Goal: Information Seeking & Learning: Learn about a topic

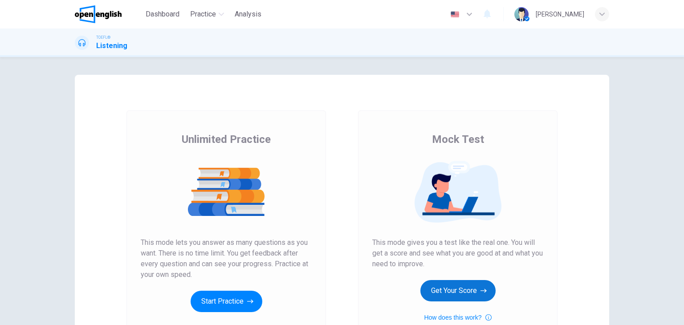
click at [462, 288] on button "Get Your Score" at bounding box center [458, 290] width 75 height 21
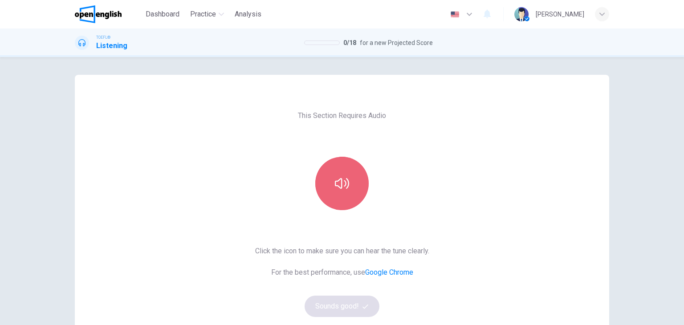
click at [344, 196] on button "button" at bounding box center [341, 183] width 53 height 53
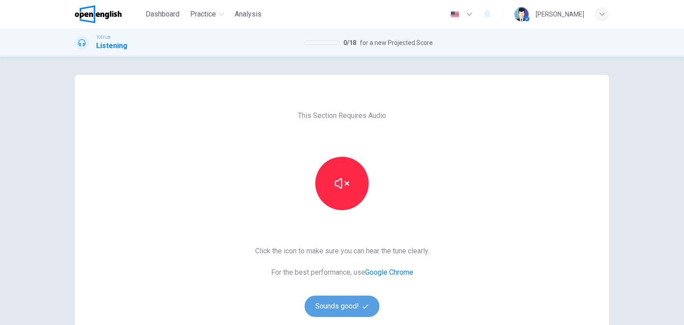
click at [342, 305] on button "Sounds good!" at bounding box center [342, 306] width 75 height 21
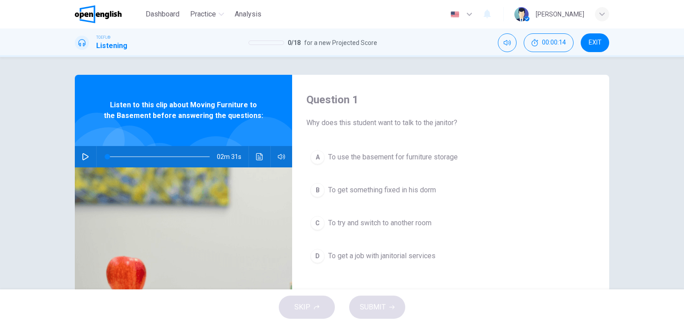
click at [83, 155] on icon "button" at bounding box center [85, 156] width 6 height 7
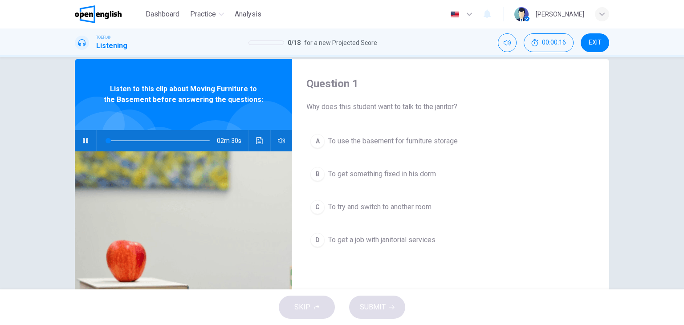
scroll to position [45, 0]
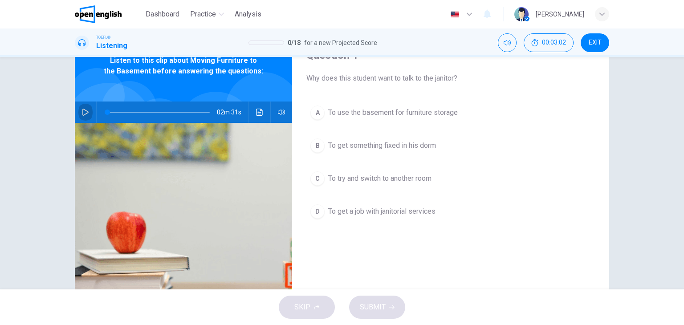
click at [79, 113] on button "button" at bounding box center [85, 112] width 14 height 21
click at [84, 111] on icon "button" at bounding box center [85, 112] width 7 height 7
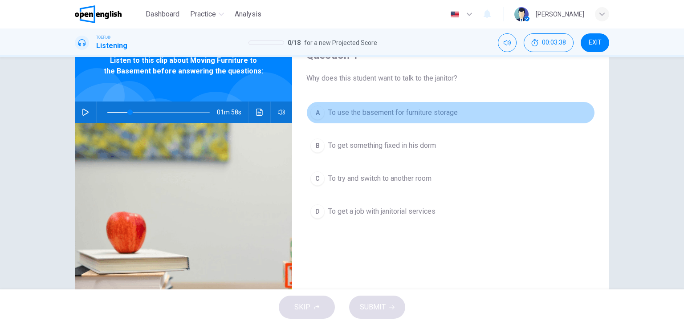
click at [343, 115] on span "To use the basement for furniture storage" at bounding box center [393, 112] width 130 height 11
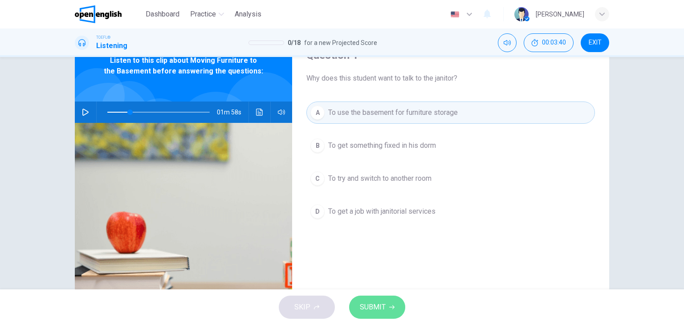
click at [372, 310] on span "SUBMIT" at bounding box center [373, 307] width 26 height 12
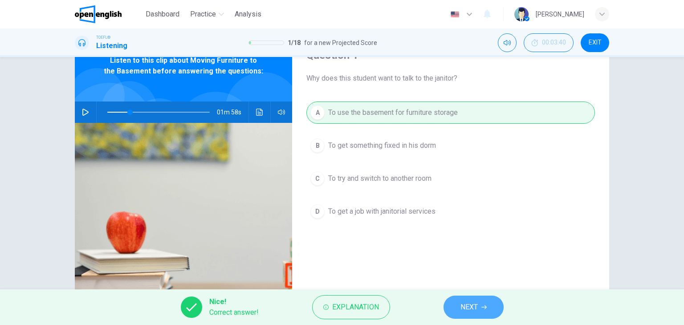
click at [470, 313] on span "NEXT" at bounding box center [469, 307] width 17 height 12
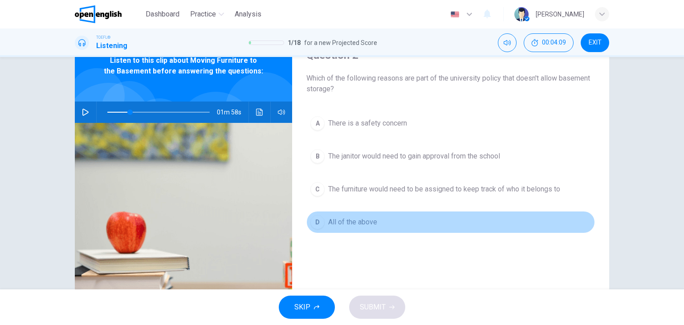
click at [378, 226] on button "D All of the above" at bounding box center [450, 222] width 289 height 22
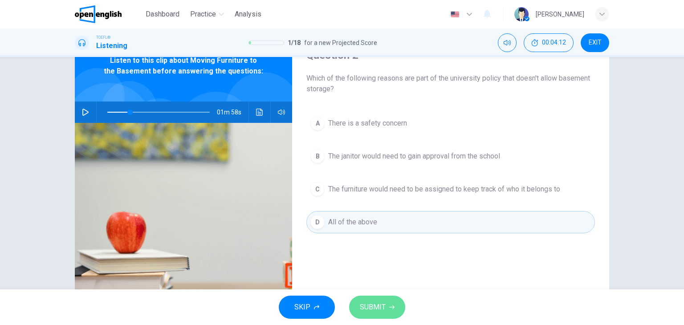
click at [386, 312] on button "SUBMIT" at bounding box center [377, 307] width 56 height 23
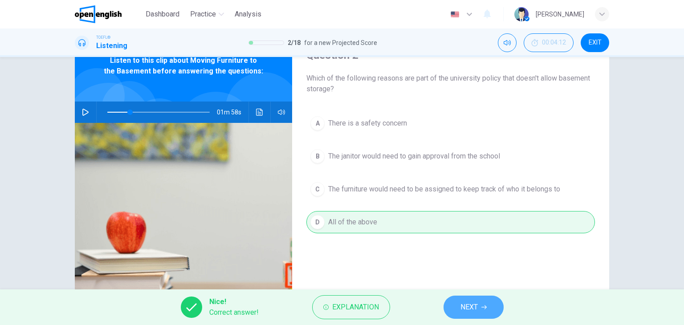
click at [472, 304] on span "NEXT" at bounding box center [469, 307] width 17 height 12
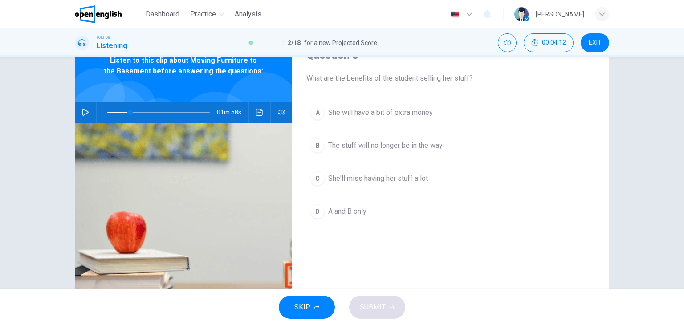
scroll to position [0, 0]
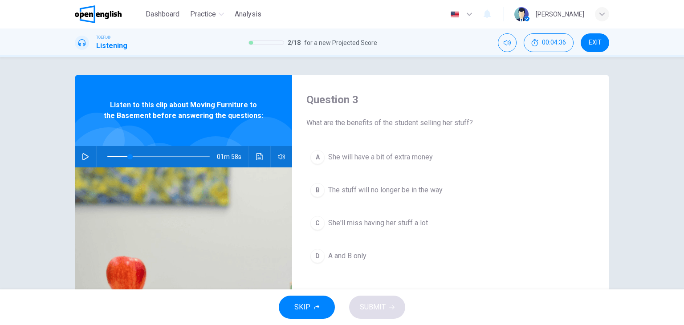
click at [332, 254] on span "A and B only" at bounding box center [347, 256] width 38 height 11
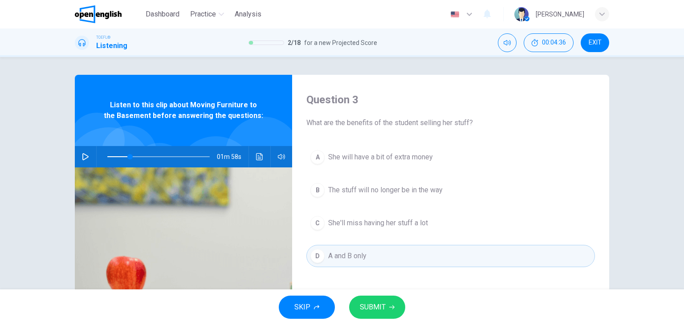
click at [378, 303] on span "SUBMIT" at bounding box center [373, 307] width 26 height 12
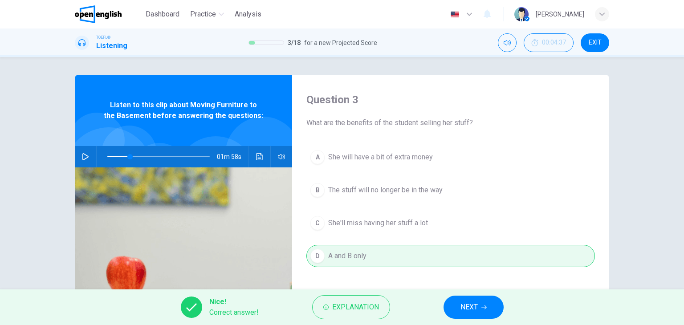
click at [468, 309] on span "NEXT" at bounding box center [469, 307] width 17 height 12
type input "**"
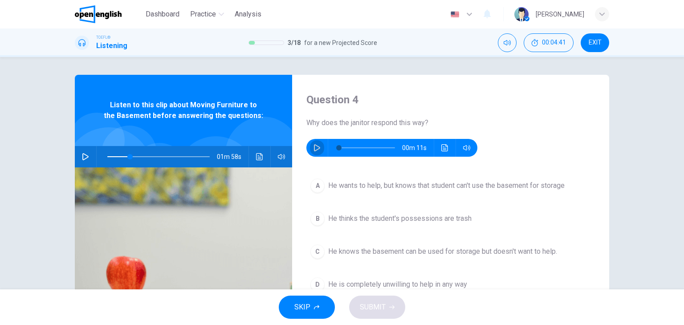
click at [314, 148] on icon "button" at bounding box center [317, 147] width 6 height 7
type input "*"
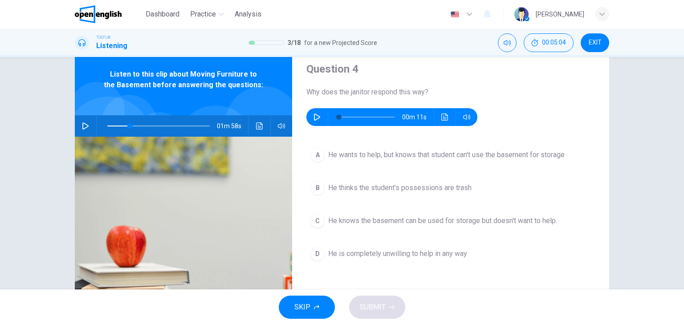
scroll to position [45, 0]
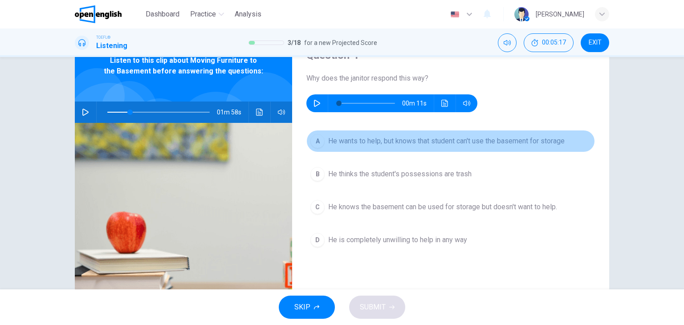
click at [404, 139] on span "He wants to help, but knows that student can't use the basement for storage" at bounding box center [446, 141] width 237 height 11
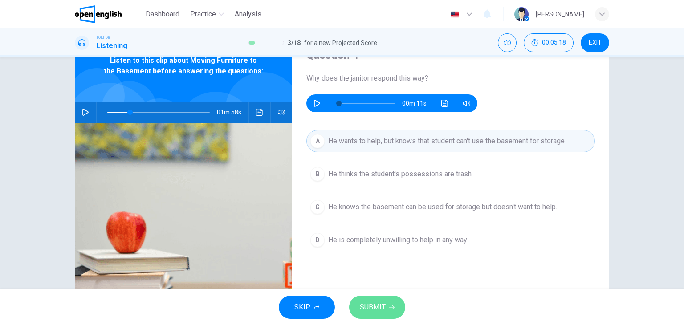
drag, startPoint x: 371, startPoint y: 302, endPoint x: 380, endPoint y: 294, distance: 11.4
click at [371, 302] on span "SUBMIT" at bounding box center [373, 307] width 26 height 12
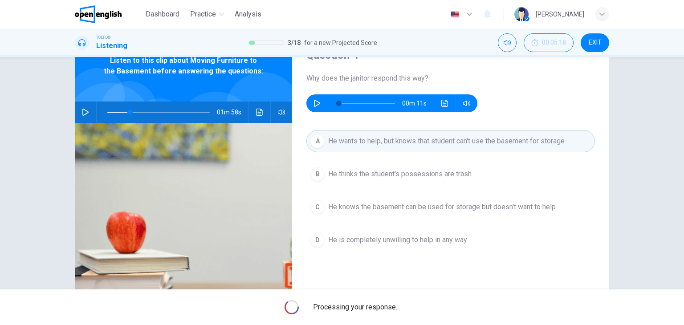
type input "**"
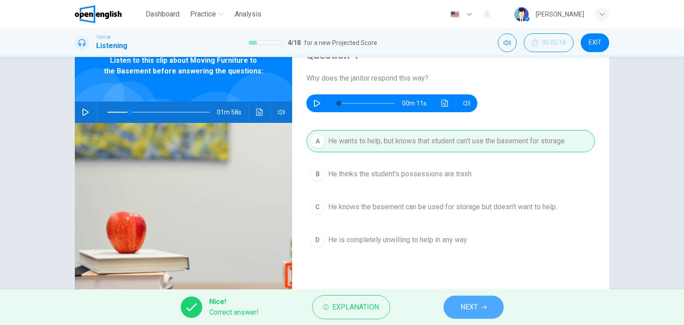
click at [469, 305] on span "NEXT" at bounding box center [469, 307] width 17 height 12
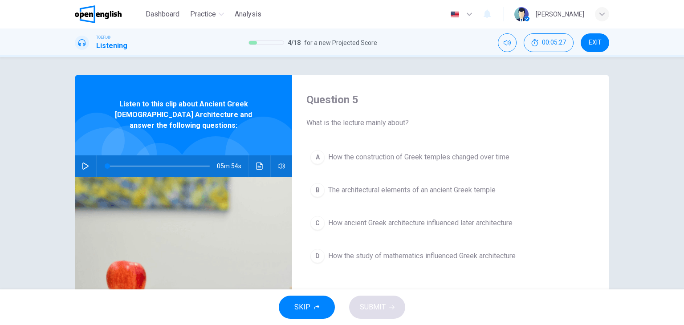
click at [82, 163] on icon "button" at bounding box center [85, 166] width 7 height 7
click at [87, 159] on button "button" at bounding box center [85, 165] width 14 height 21
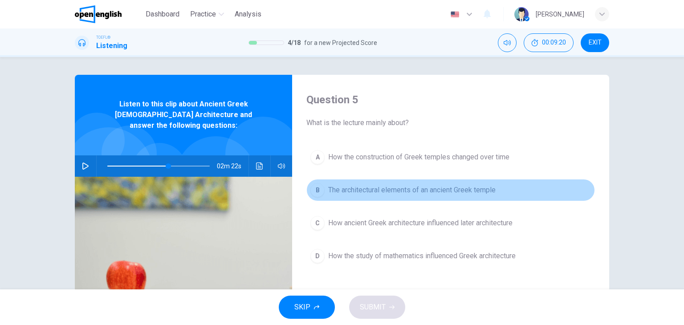
click at [374, 189] on span "The architectural elements of an ancient Greek temple" at bounding box center [411, 190] width 167 height 11
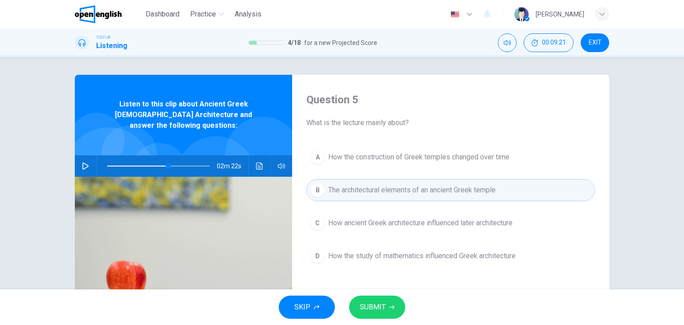
click at [370, 307] on span "SUBMIT" at bounding box center [373, 307] width 26 height 12
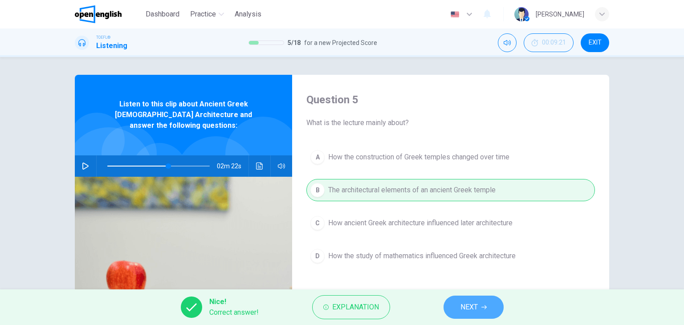
click at [471, 306] on span "NEXT" at bounding box center [469, 307] width 17 height 12
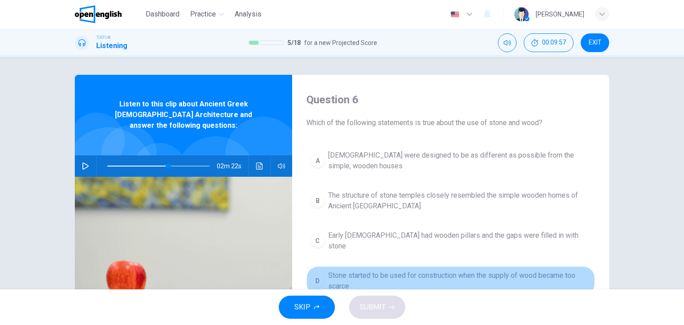
click at [392, 270] on span "Stone started to be used for construction when the supply of wood became too sc…" at bounding box center [459, 280] width 263 height 21
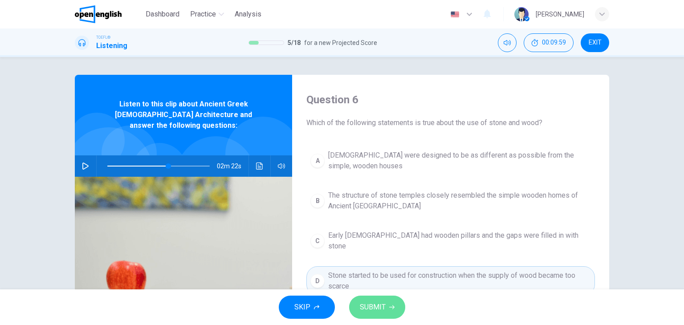
click at [376, 312] on span "SUBMIT" at bounding box center [373, 307] width 26 height 12
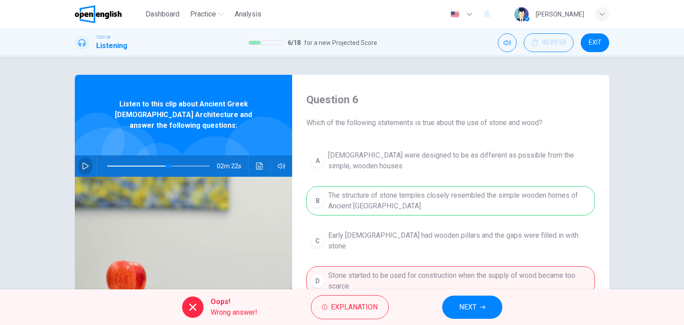
click at [83, 163] on icon "button" at bounding box center [85, 166] width 7 height 7
click at [462, 305] on span "NEXT" at bounding box center [467, 307] width 17 height 12
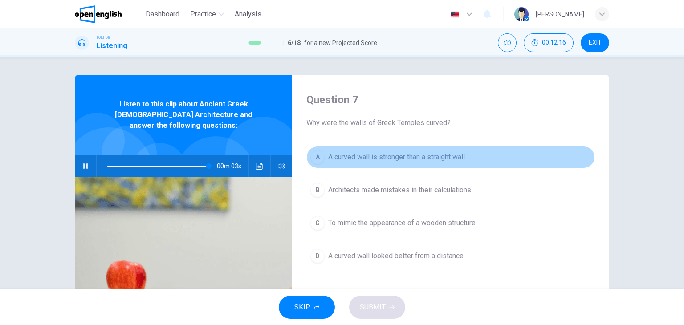
click at [404, 160] on span "A curved wall is stronger than a straight wall" at bounding box center [396, 157] width 137 height 11
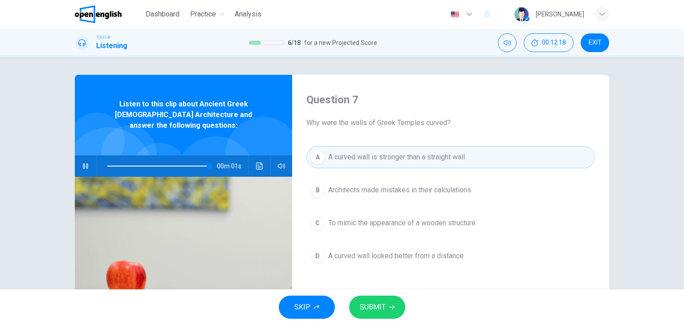
type input "*"
click at [378, 309] on span "SUBMIT" at bounding box center [373, 307] width 26 height 12
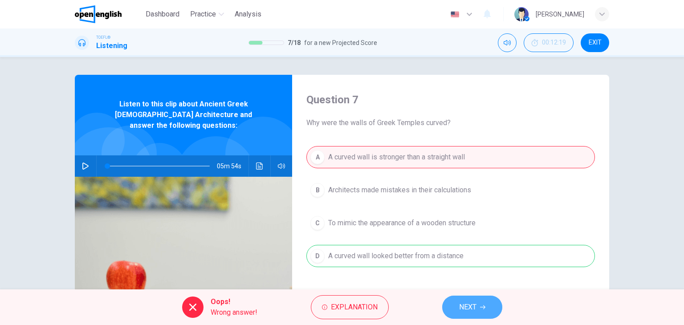
click at [463, 310] on span "NEXT" at bounding box center [467, 307] width 17 height 12
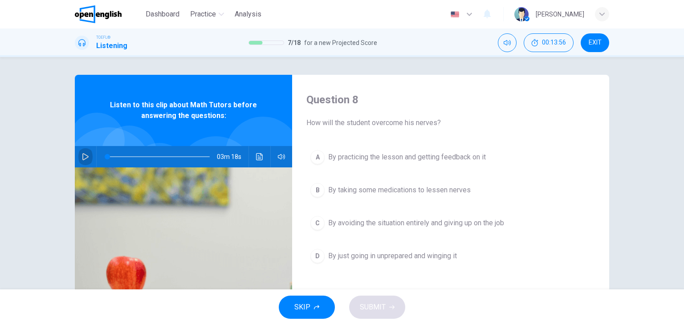
click at [84, 156] on icon "button" at bounding box center [85, 156] width 7 height 7
click at [84, 156] on icon "button" at bounding box center [85, 156] width 5 height 5
click at [82, 155] on icon "button" at bounding box center [85, 156] width 7 height 7
type input "*"
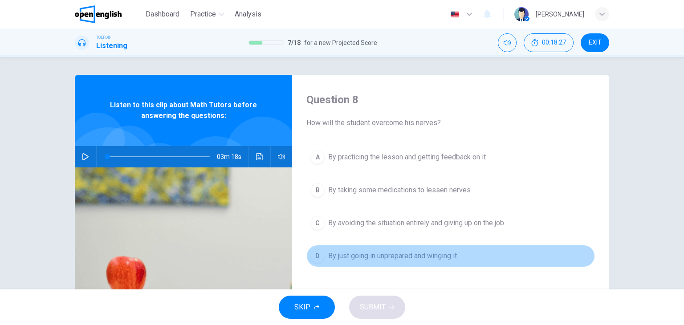
click at [382, 254] on span "By just going in unprepared and winging it" at bounding box center [392, 256] width 129 height 11
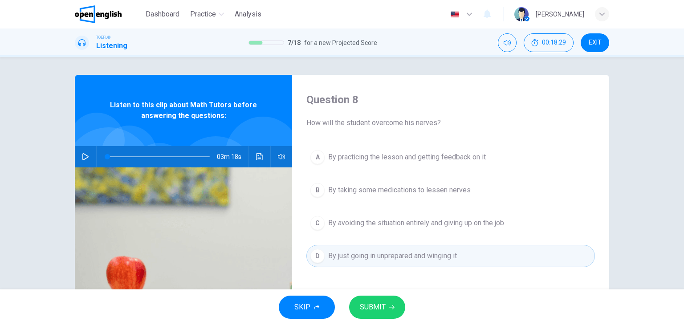
click at [372, 307] on span "SUBMIT" at bounding box center [373, 307] width 26 height 12
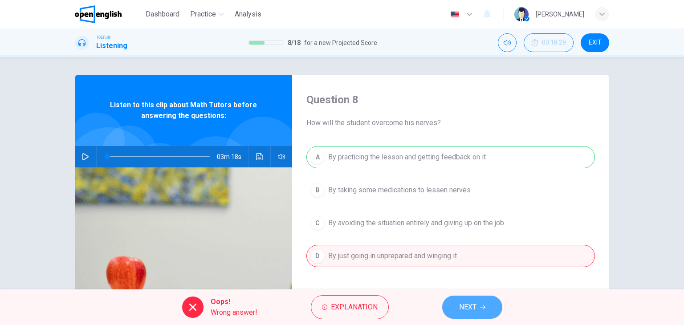
click at [482, 307] on icon "button" at bounding box center [482, 308] width 5 height 4
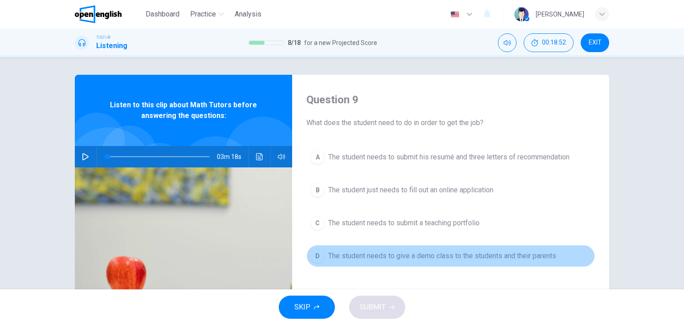
click at [378, 254] on span "The student needs to give a demo class to the students and their parents" at bounding box center [442, 256] width 228 height 11
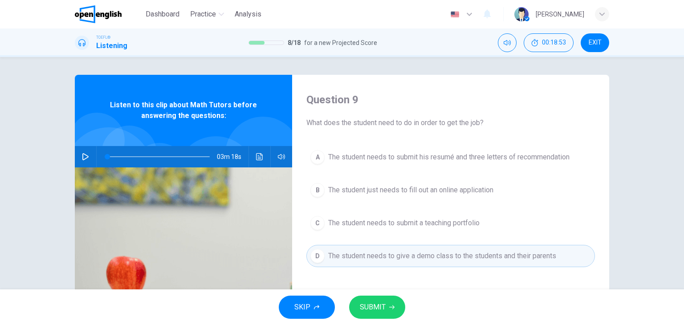
click at [378, 304] on span "SUBMIT" at bounding box center [373, 307] width 26 height 12
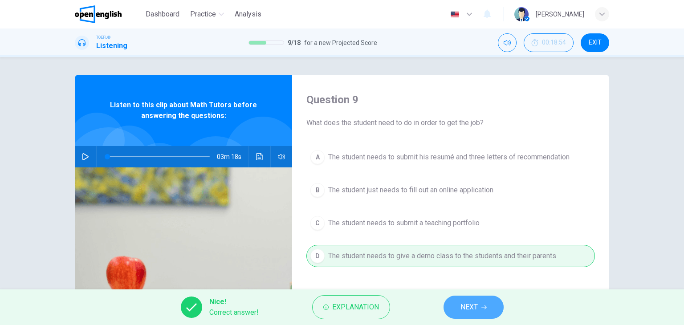
click at [465, 309] on span "NEXT" at bounding box center [469, 307] width 17 height 12
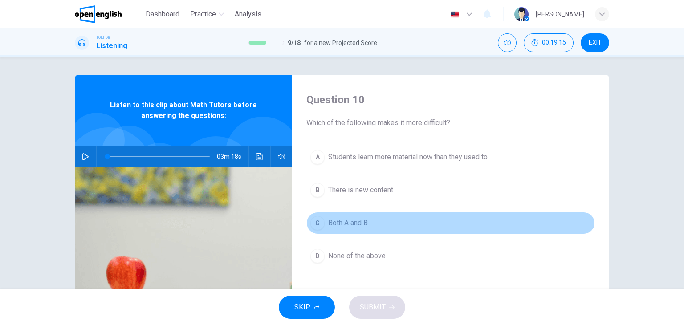
click at [360, 221] on span "Both A and B" at bounding box center [348, 223] width 40 height 11
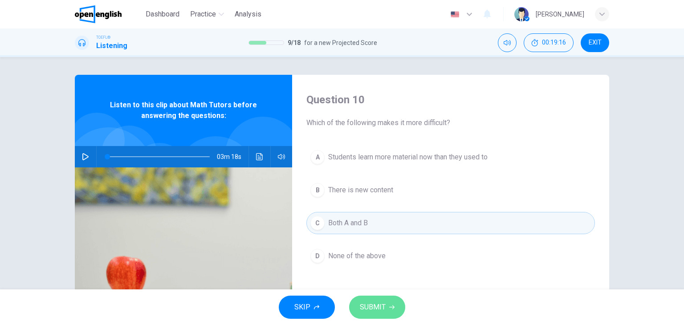
click at [368, 307] on span "SUBMIT" at bounding box center [373, 307] width 26 height 12
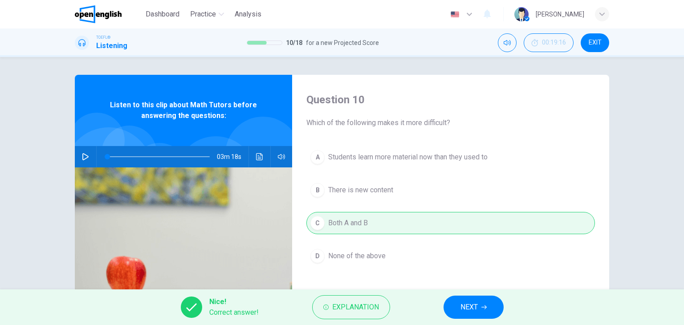
click at [476, 307] on span "NEXT" at bounding box center [469, 307] width 17 height 12
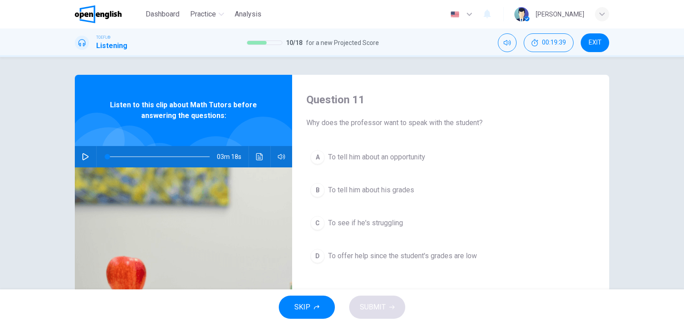
click at [396, 158] on span "To tell him about an opportunity" at bounding box center [376, 157] width 97 height 11
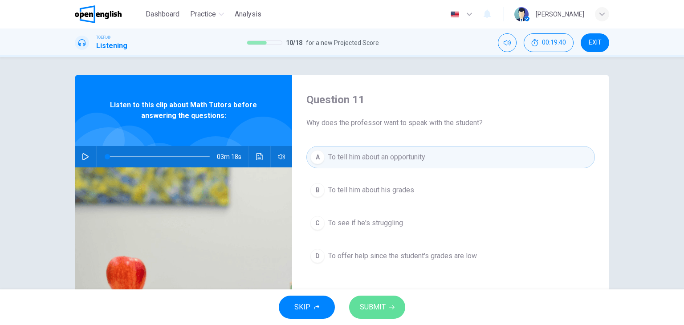
click at [383, 304] on span "SUBMIT" at bounding box center [373, 307] width 26 height 12
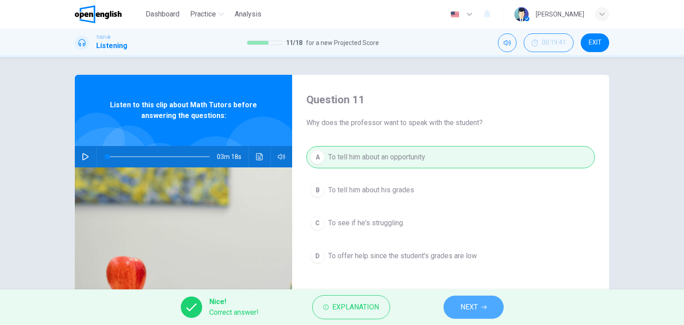
click at [462, 304] on span "NEXT" at bounding box center [469, 307] width 17 height 12
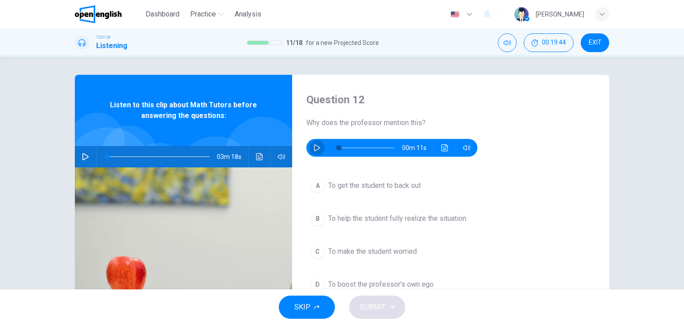
click at [314, 147] on icon "button" at bounding box center [317, 147] width 7 height 7
type input "*"
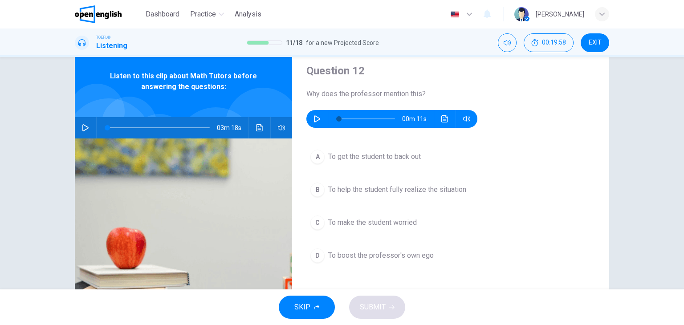
scroll to position [45, 0]
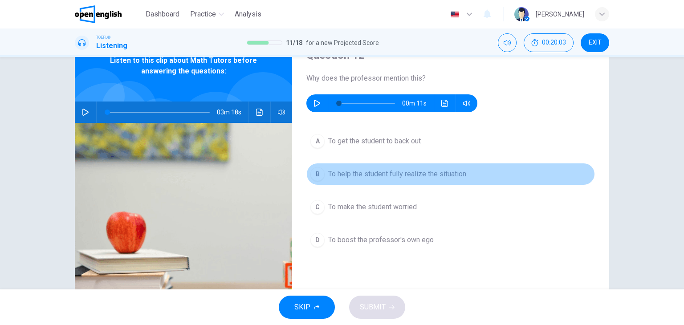
click at [361, 173] on span "To help the student fully realize the situation" at bounding box center [397, 174] width 138 height 11
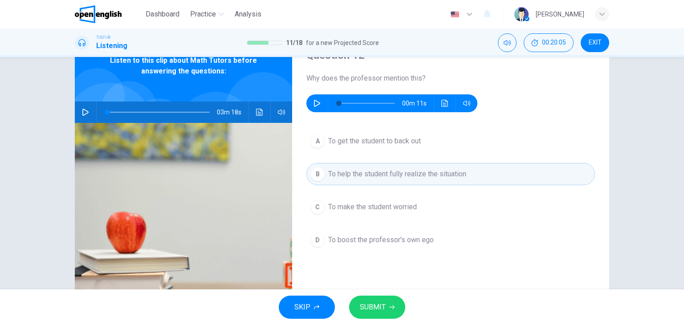
click at [375, 306] on span "SUBMIT" at bounding box center [373, 307] width 26 height 12
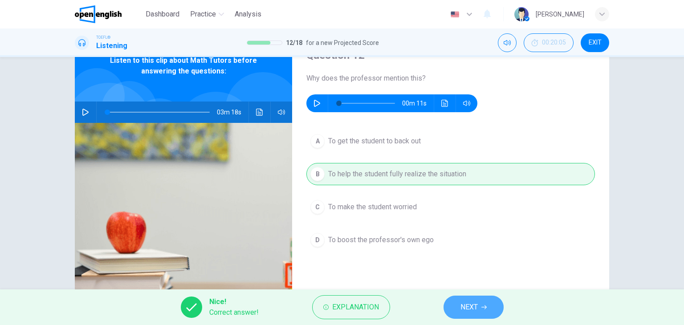
click at [474, 308] on span "NEXT" at bounding box center [469, 307] width 17 height 12
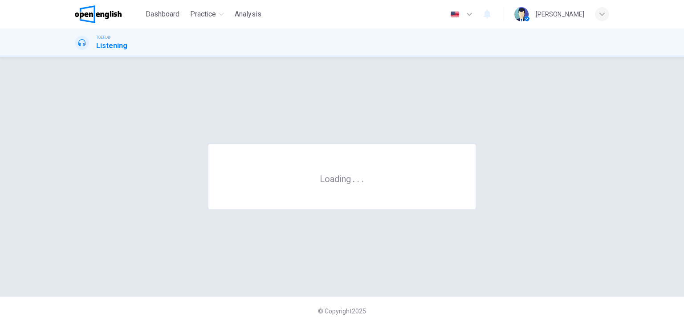
scroll to position [0, 0]
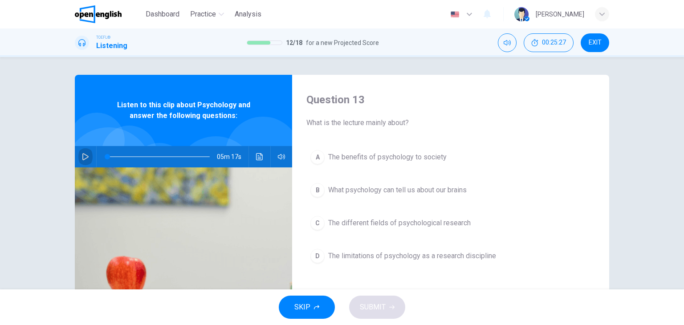
click at [84, 155] on icon "button" at bounding box center [85, 156] width 7 height 7
type input "*"
click at [413, 222] on span "The different fields of psychological research" at bounding box center [399, 223] width 143 height 11
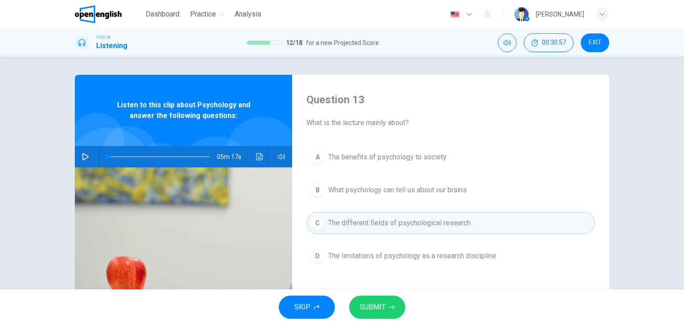
click at [378, 312] on span "SUBMIT" at bounding box center [373, 307] width 26 height 12
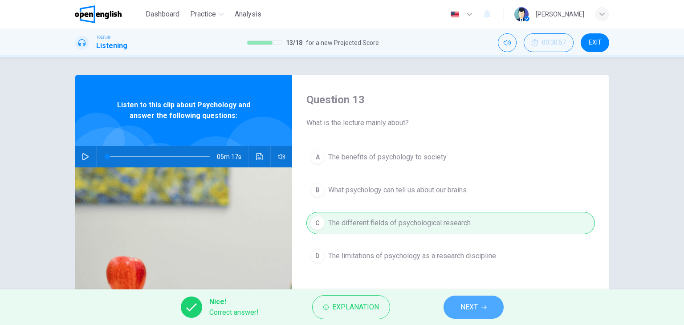
click at [469, 310] on span "NEXT" at bounding box center [469, 307] width 17 height 12
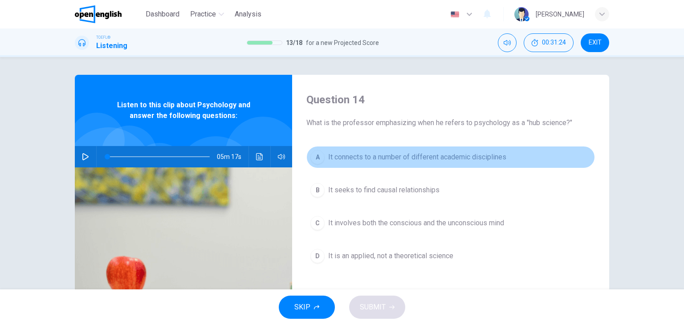
click at [431, 155] on span "It connects to a number of different academic disciplines" at bounding box center [417, 157] width 178 height 11
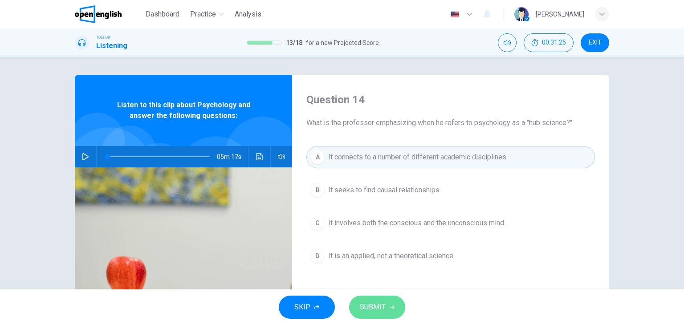
click at [385, 304] on button "SUBMIT" at bounding box center [377, 307] width 56 height 23
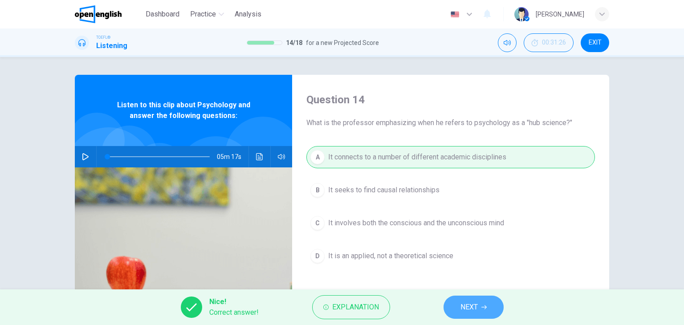
click at [469, 305] on span "NEXT" at bounding box center [469, 307] width 17 height 12
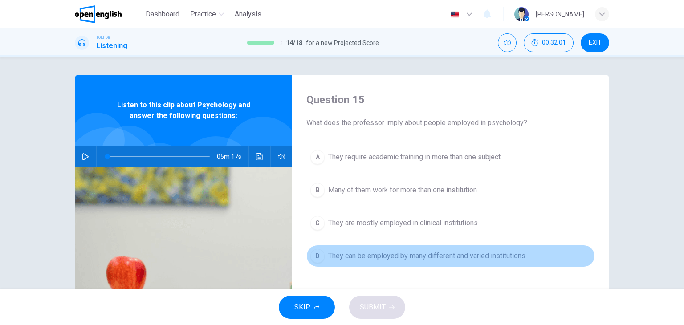
click at [403, 259] on span "They can be employed by many different and varied institutions" at bounding box center [426, 256] width 197 height 11
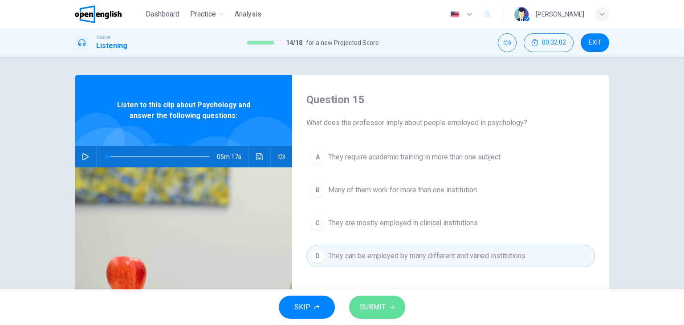
click at [392, 310] on button "SUBMIT" at bounding box center [377, 307] width 56 height 23
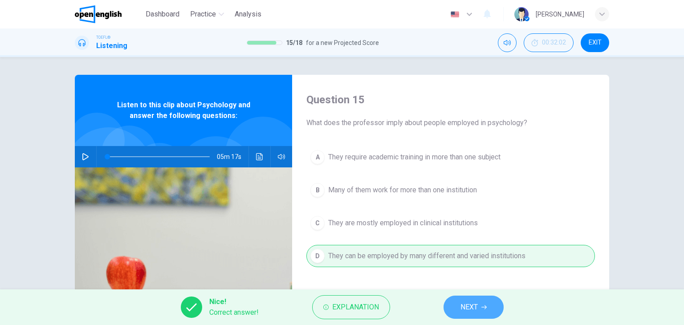
click at [474, 305] on span "NEXT" at bounding box center [469, 307] width 17 height 12
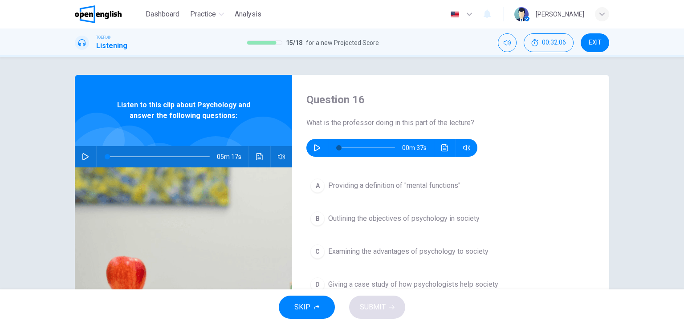
click at [316, 148] on icon "button" at bounding box center [317, 147] width 7 height 7
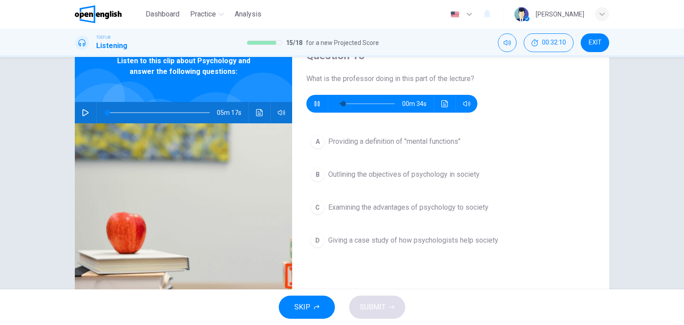
scroll to position [45, 0]
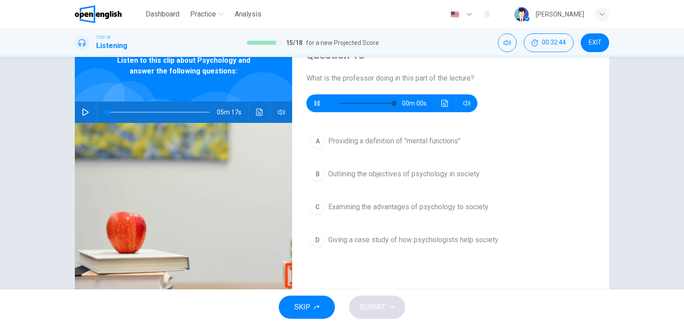
type input "*"
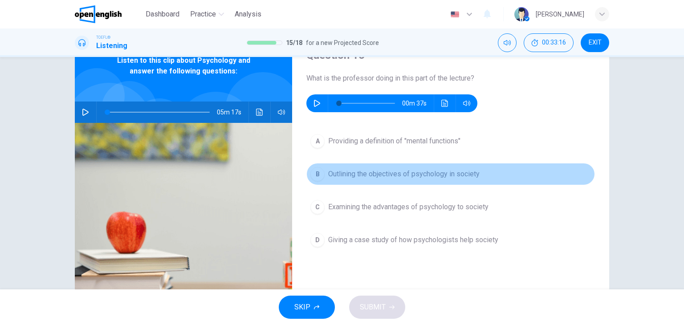
click at [381, 173] on span "Outlining the objectives of psychology in society" at bounding box center [403, 174] width 151 height 11
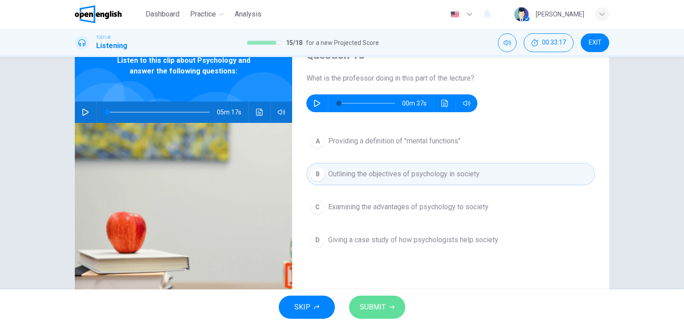
click at [380, 310] on span "SUBMIT" at bounding box center [373, 307] width 26 height 12
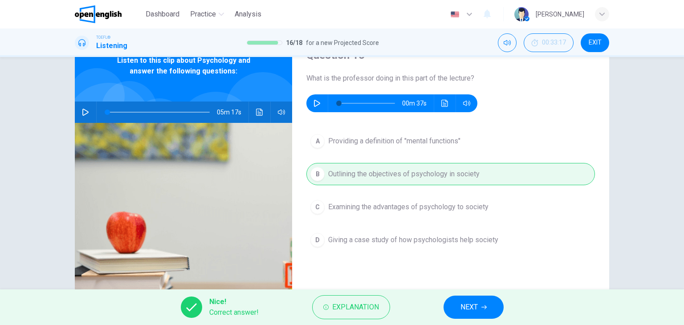
click at [473, 304] on span "NEXT" at bounding box center [469, 307] width 17 height 12
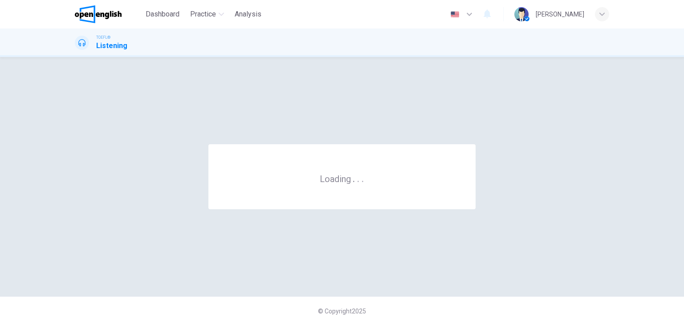
scroll to position [0, 0]
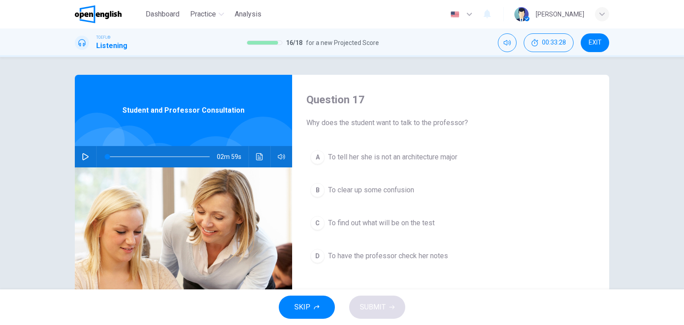
click at [82, 159] on icon "button" at bounding box center [85, 156] width 7 height 7
click at [79, 156] on button "button" at bounding box center [85, 156] width 14 height 21
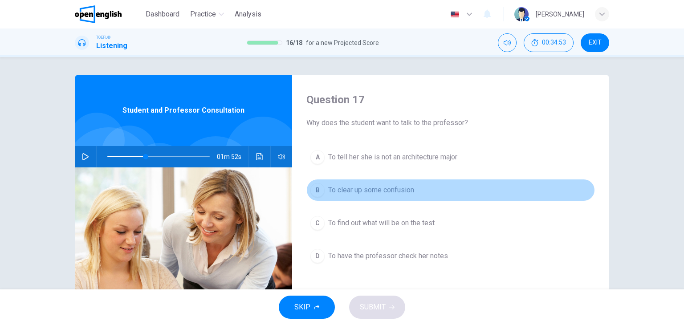
drag, startPoint x: 389, startPoint y: 186, endPoint x: 386, endPoint y: 215, distance: 29.1
click at [388, 186] on span "To clear up some confusion" at bounding box center [371, 190] width 86 height 11
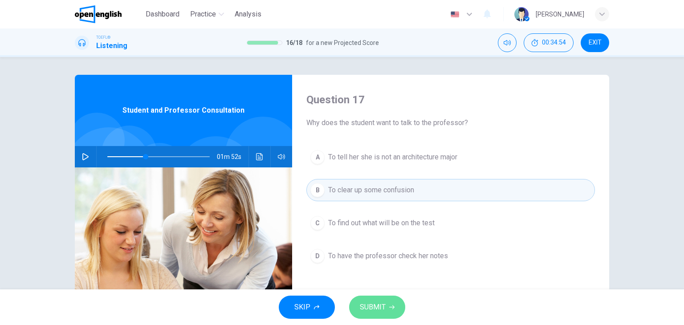
click at [382, 301] on span "SUBMIT" at bounding box center [373, 307] width 26 height 12
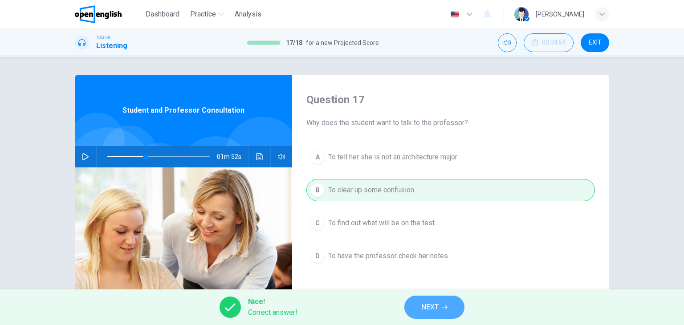
click at [441, 307] on button "NEXT" at bounding box center [434, 307] width 60 height 23
type input "**"
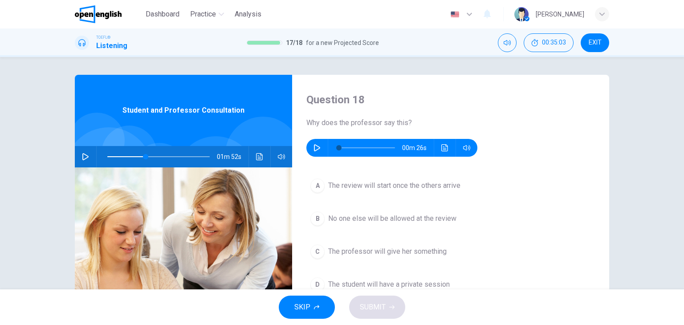
click at [314, 147] on icon "button" at bounding box center [317, 147] width 7 height 7
type input "*"
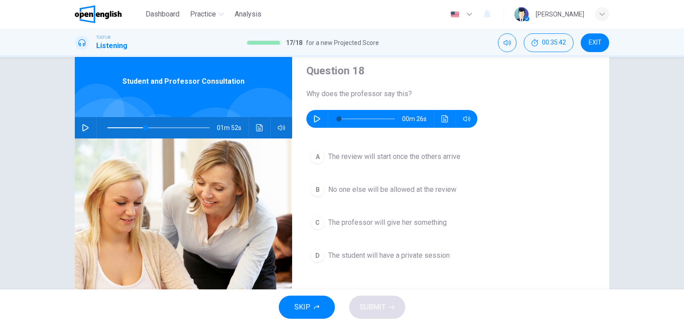
scroll to position [45, 0]
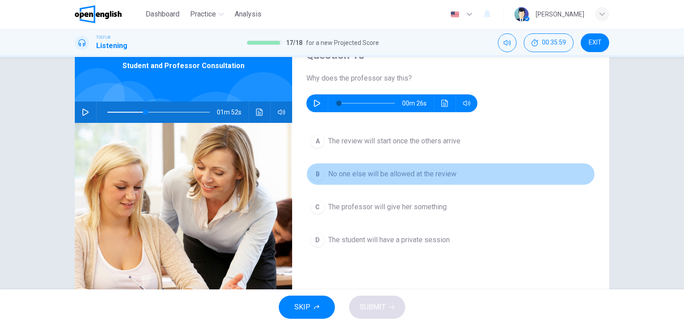
click at [362, 170] on span "No one else will be allowed at the review" at bounding box center [392, 174] width 128 height 11
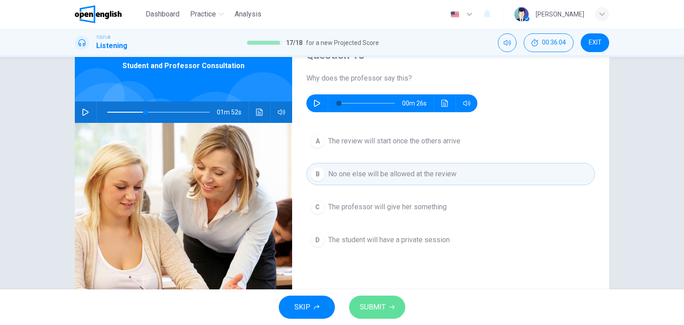
click at [381, 305] on span "SUBMIT" at bounding box center [373, 307] width 26 height 12
type input "**"
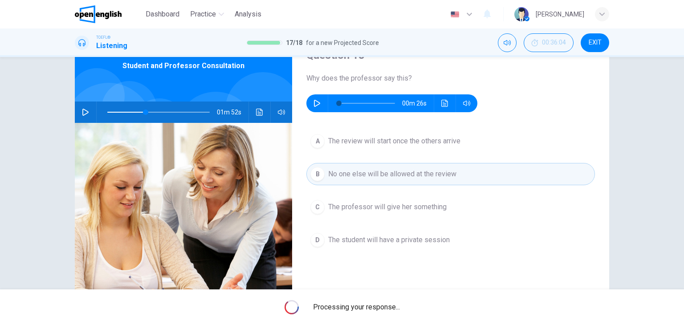
scroll to position [0, 0]
